Goal: Information Seeking & Learning: Understand process/instructions

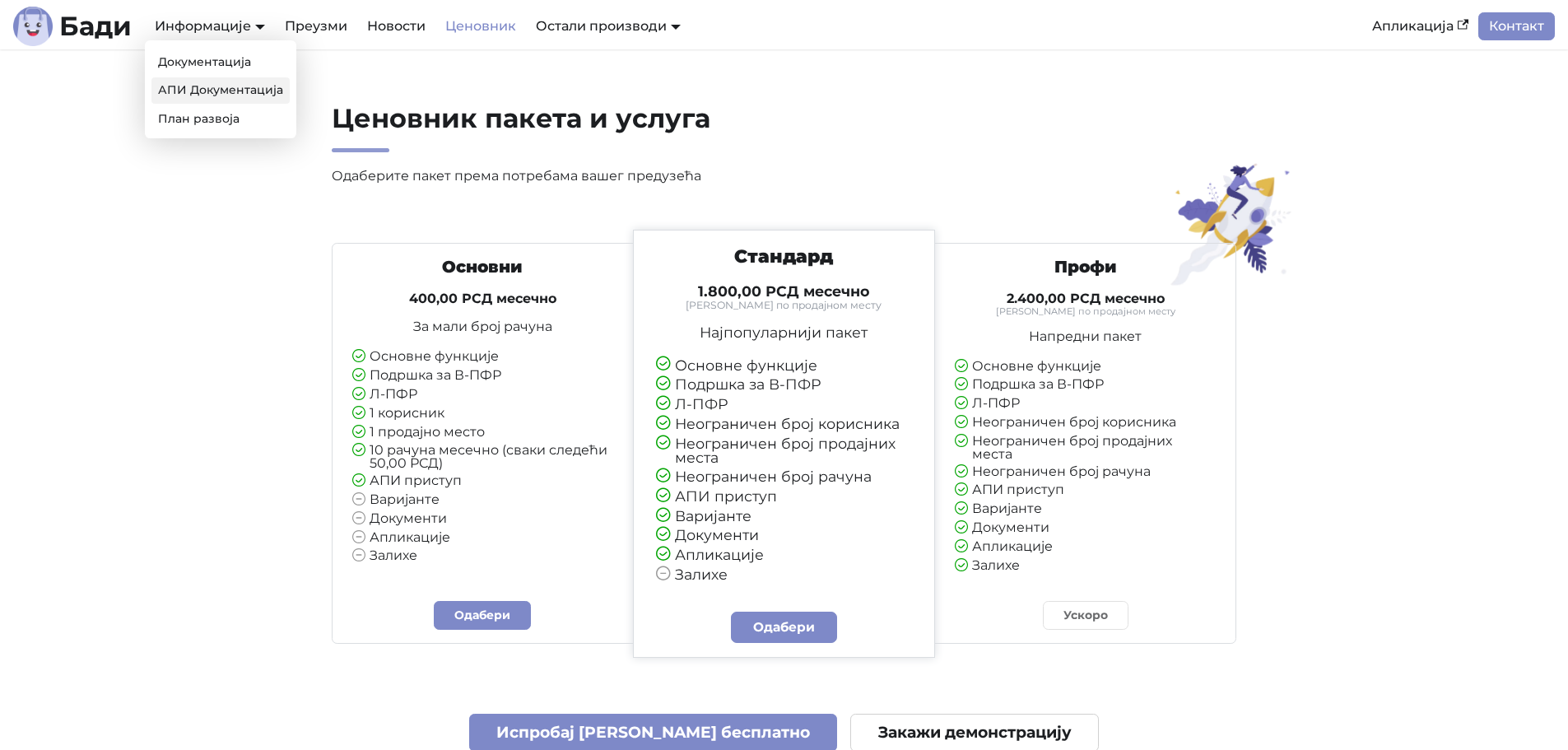
click at [245, 88] on link "АПИ Документација" at bounding box center [220, 90] width 138 height 26
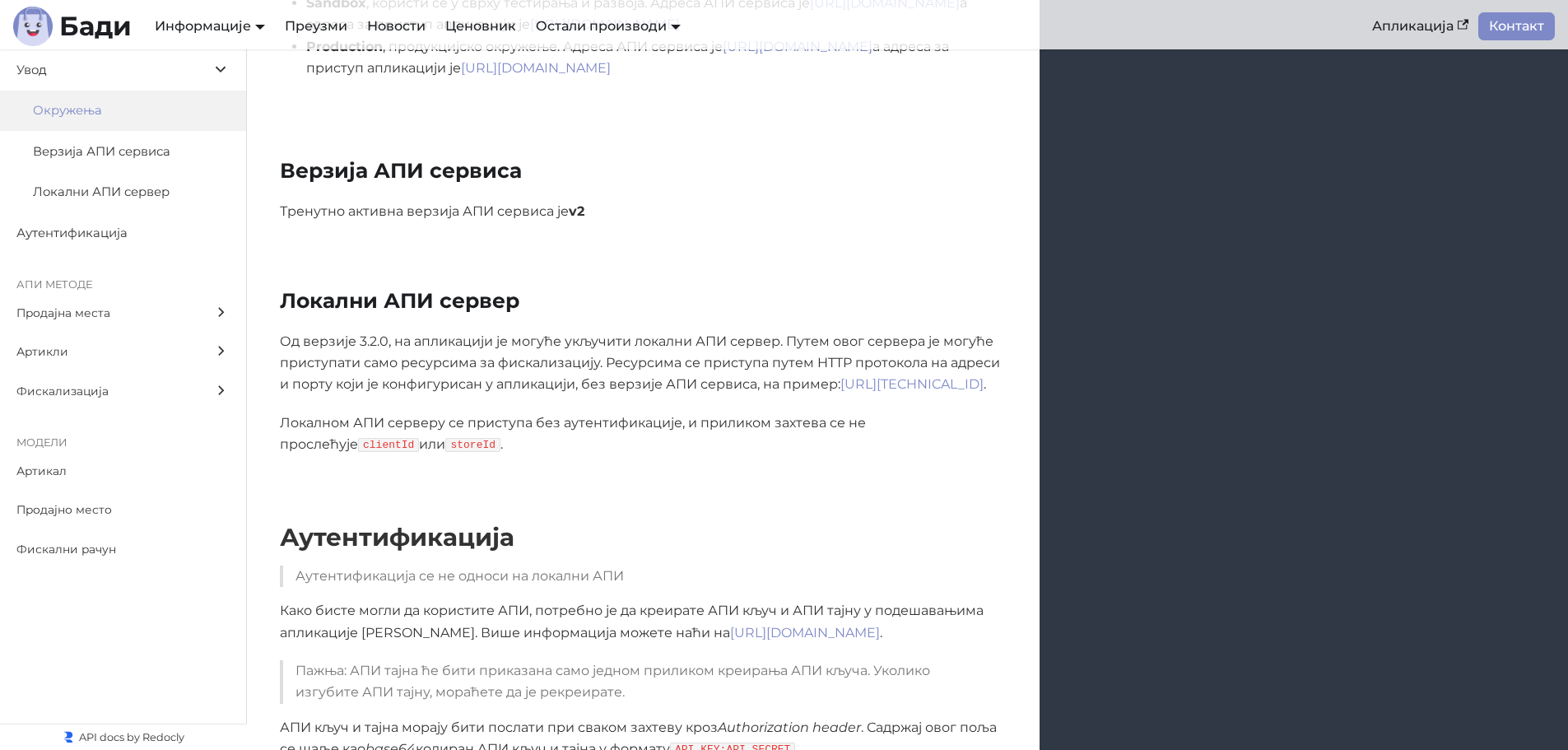
scroll to position [576, 0]
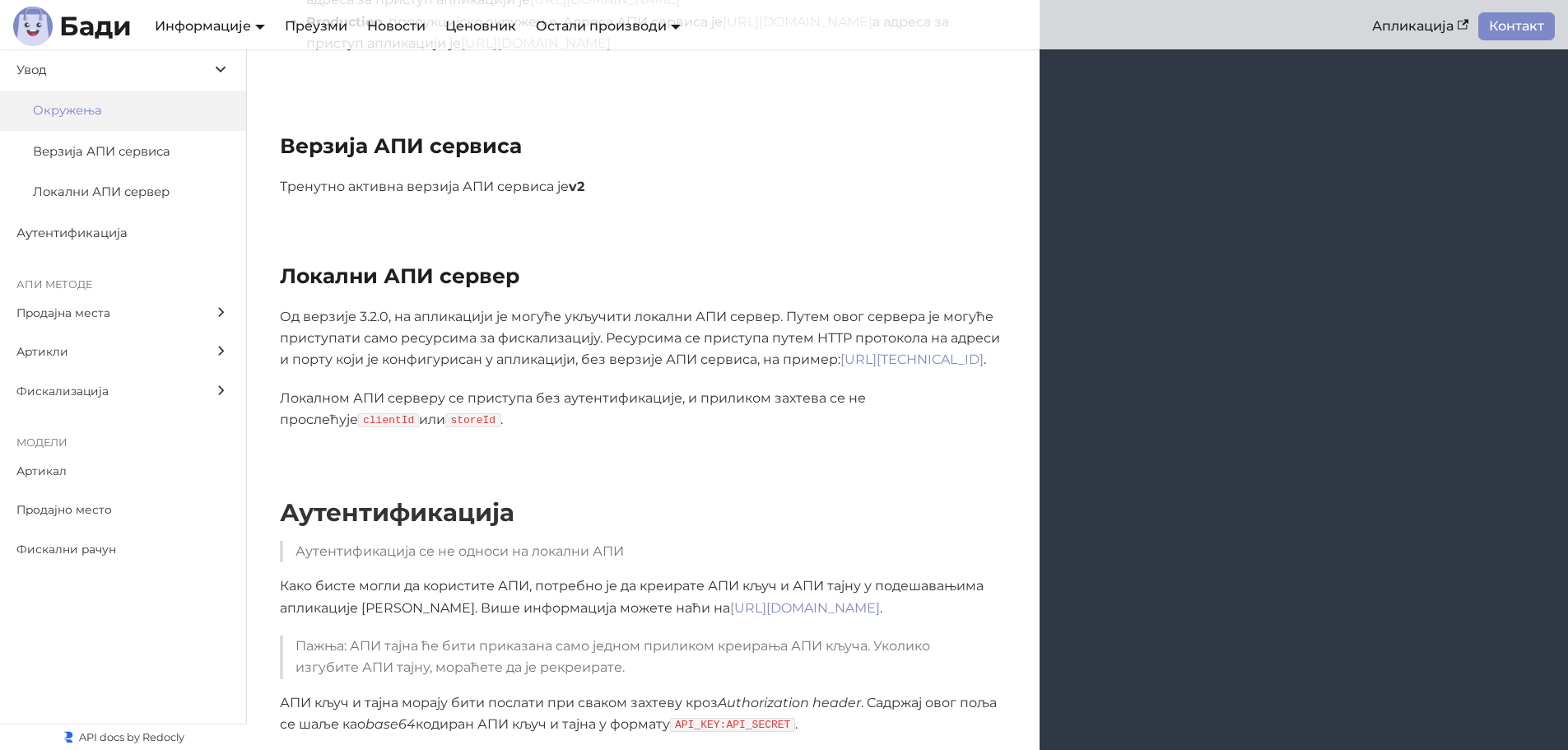
scroll to position [1234, 0]
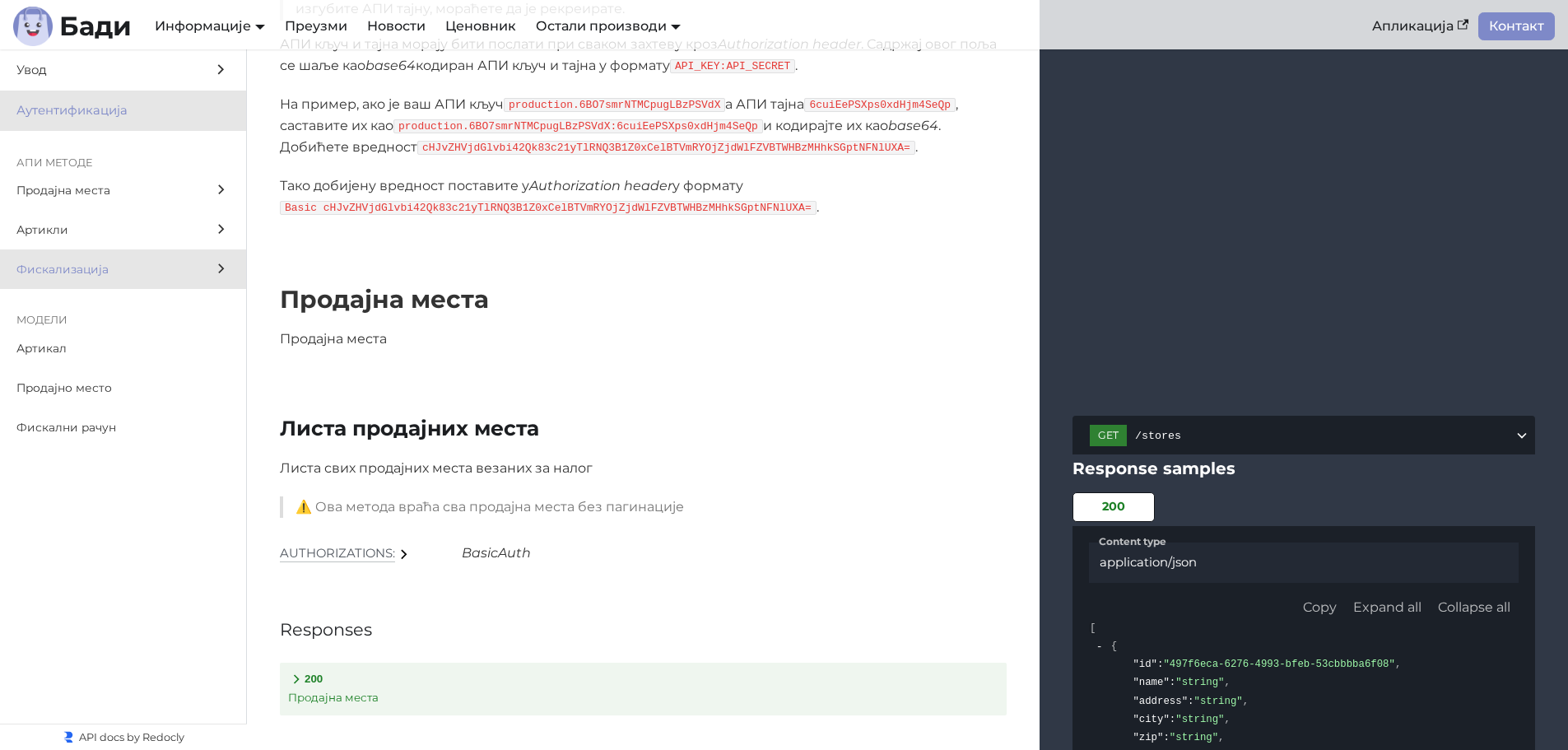
click at [170, 273] on span "Фискализација" at bounding box center [107, 269] width 182 height 19
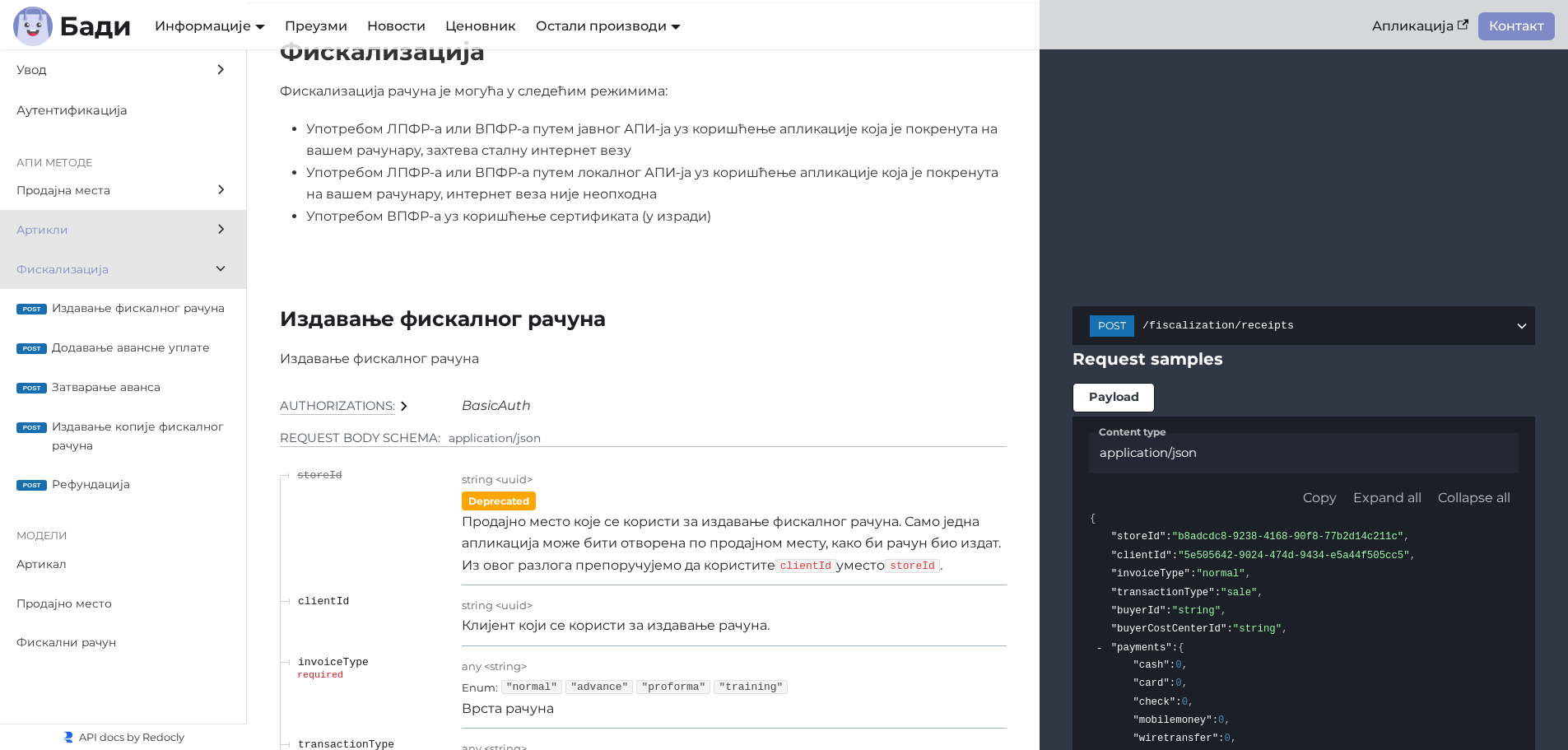
click at [82, 232] on span "Артикли" at bounding box center [107, 231] width 182 height 19
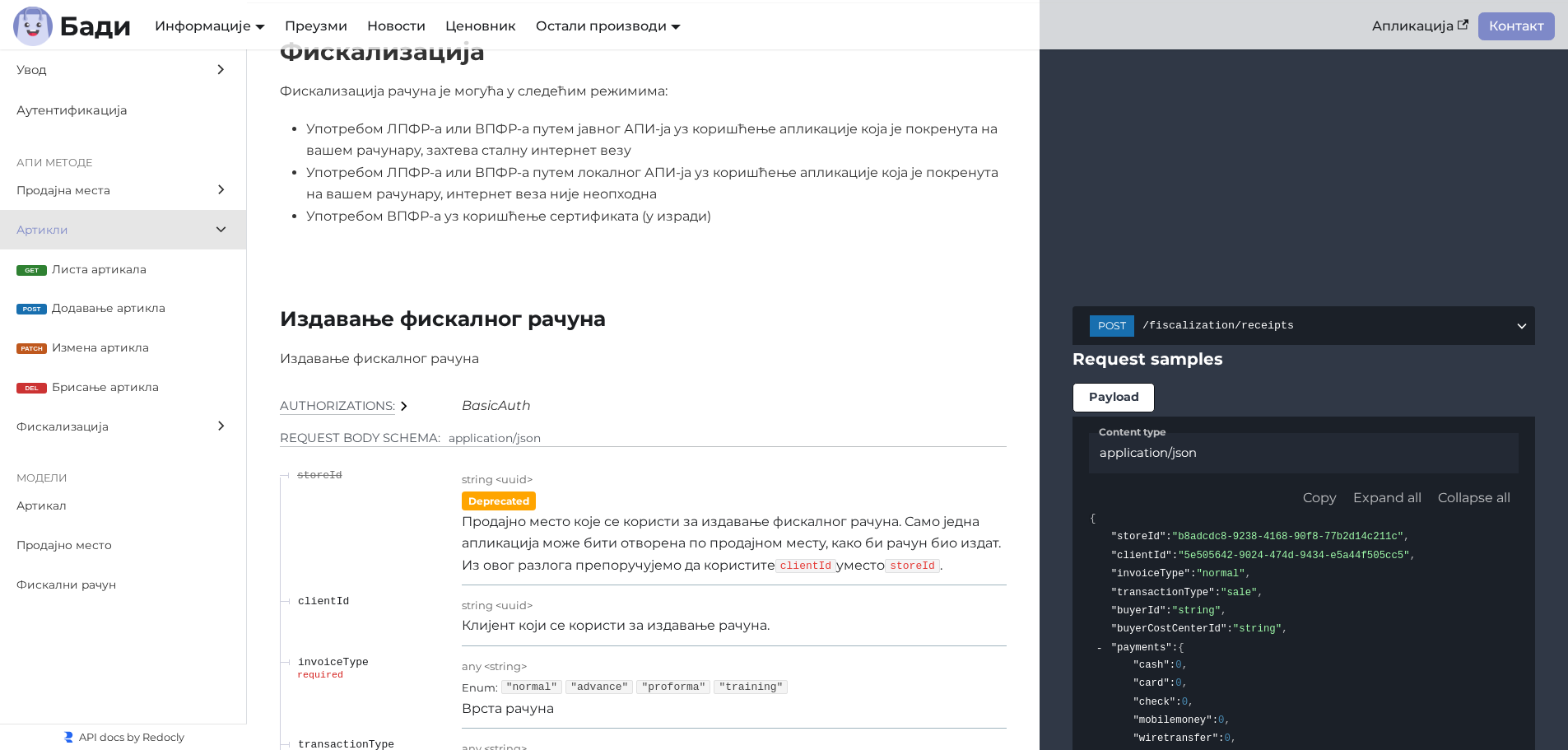
scroll to position [6869, 0]
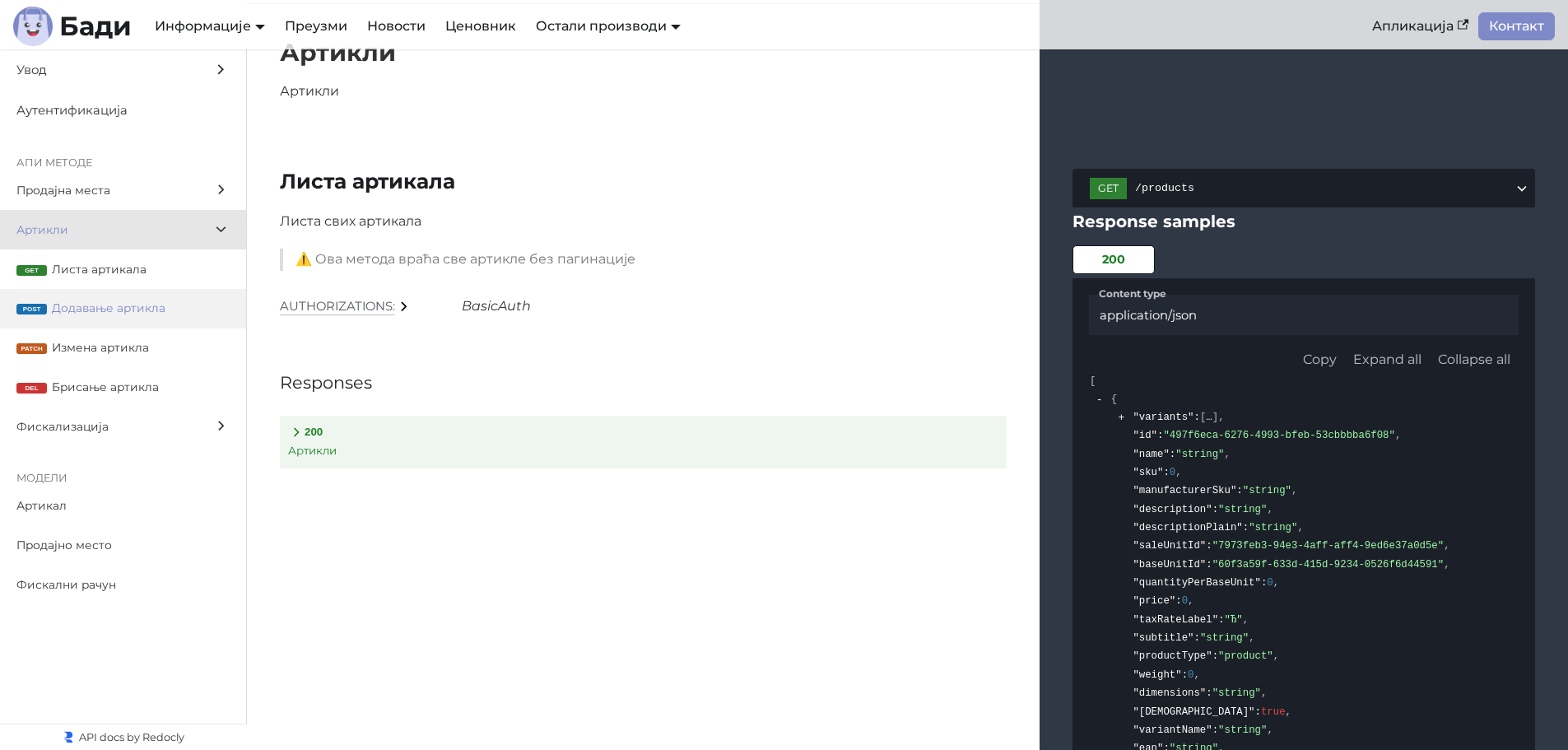
click at [133, 295] on label "post Додавање артикла" at bounding box center [123, 308] width 247 height 40
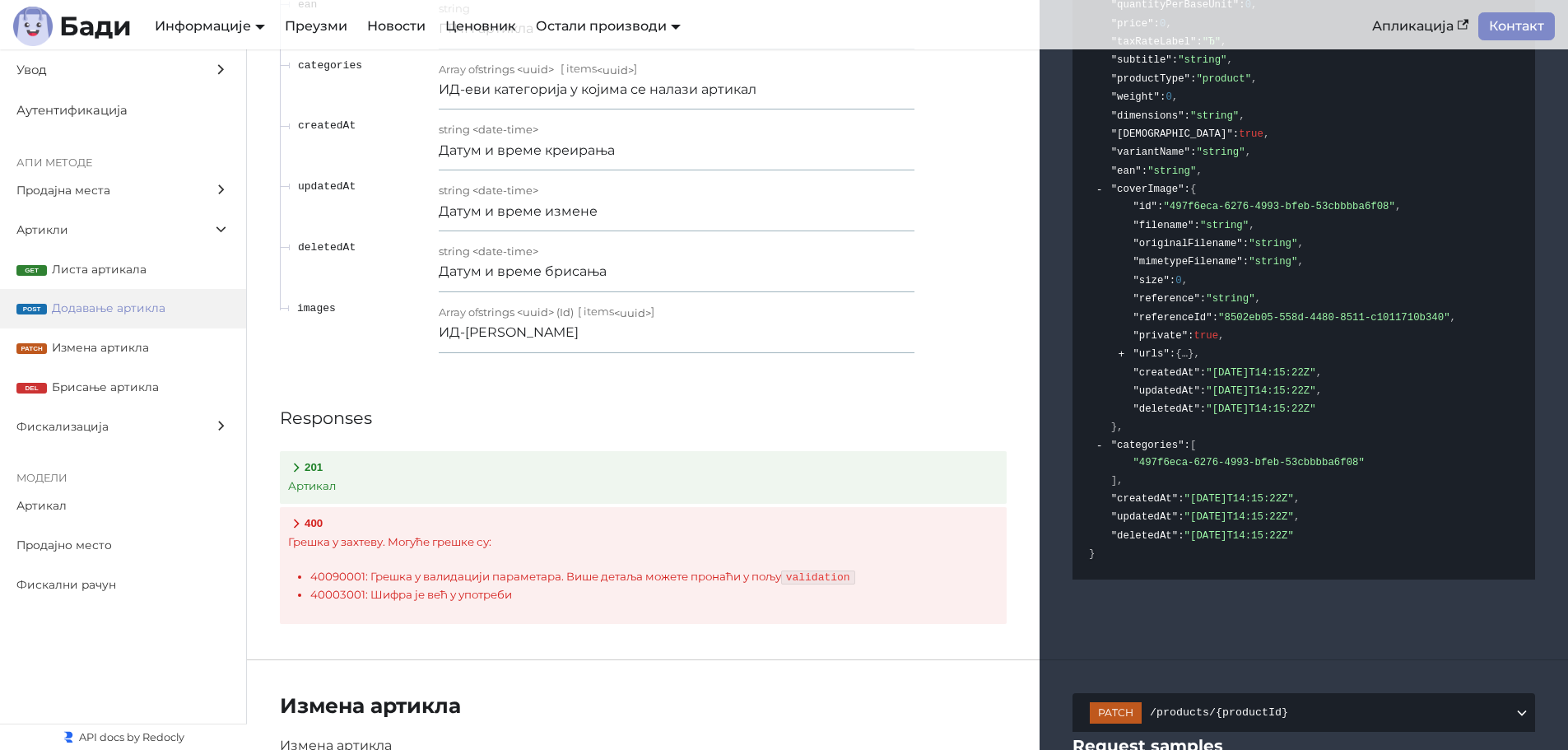
scroll to position [8549, 0]
